Goal: Submit feedback/report problem: Submit feedback/report problem

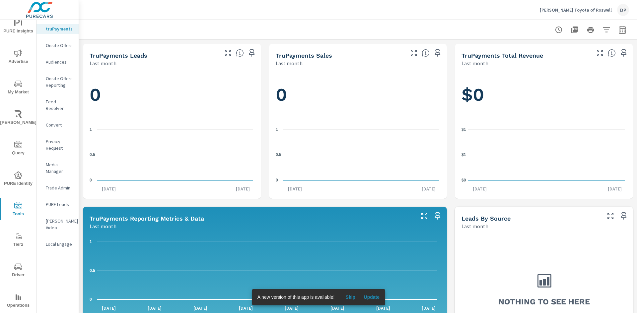
scroll to position [22, 0]
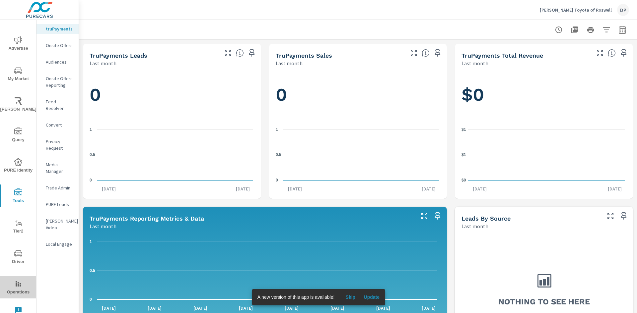
click at [25, 292] on span "Operations" at bounding box center [18, 288] width 32 height 16
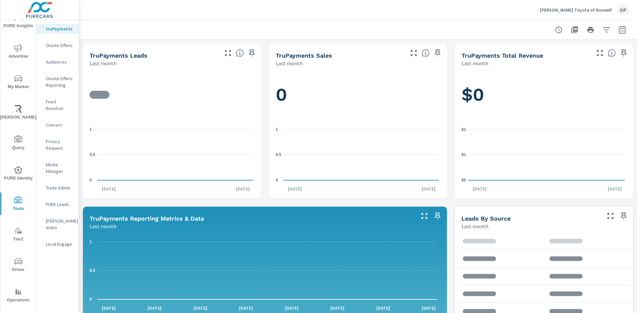
scroll to position [22, 0]
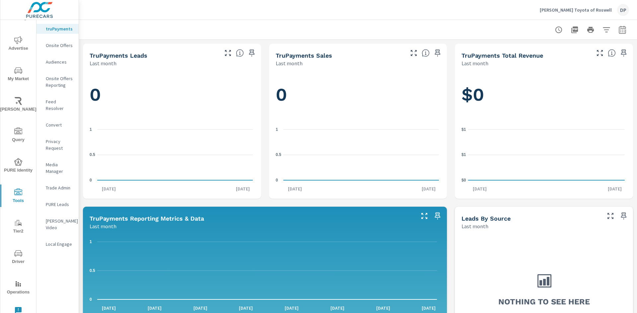
click at [19, 309] on icon "nav menu" at bounding box center [18, 310] width 7 height 7
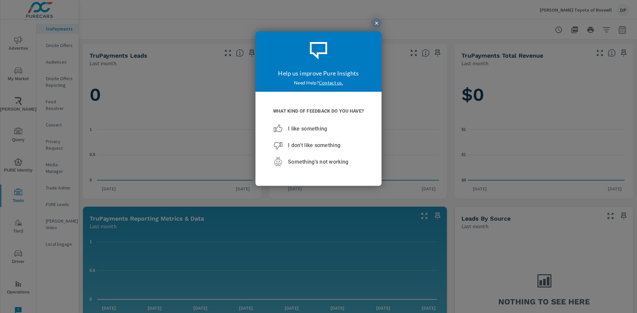
scroll to position [0, 0]
click at [376, 23] on div at bounding box center [376, 23] width 10 height 10
